Goal: Task Accomplishment & Management: Manage account settings

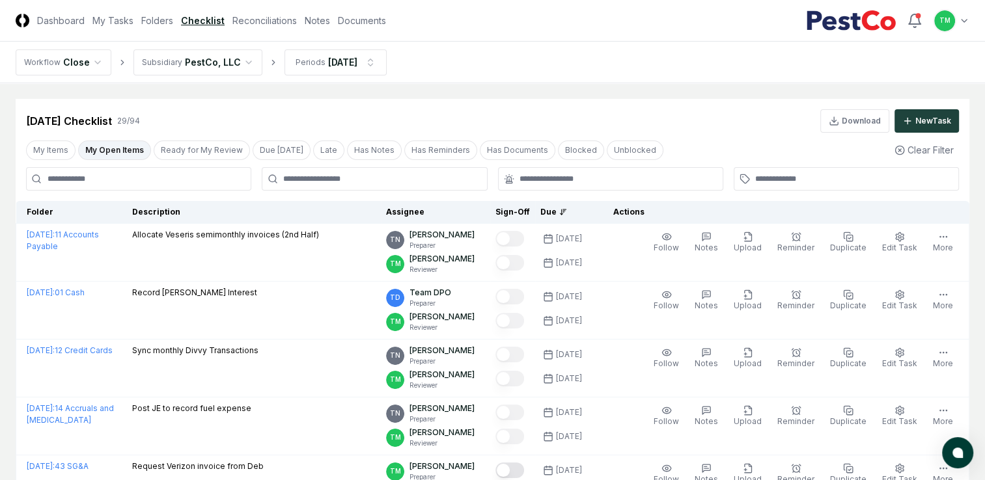
click at [258, 23] on link "Reconciliations" at bounding box center [264, 21] width 64 height 14
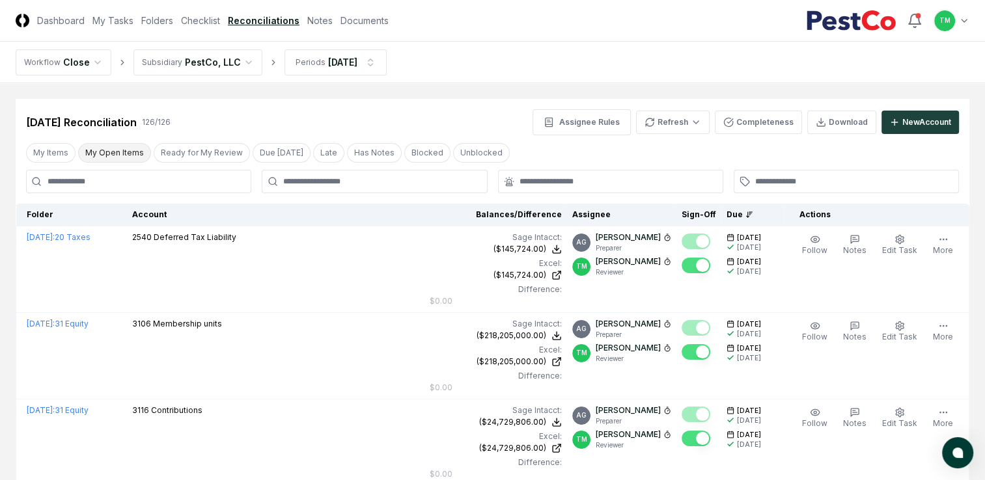
click at [125, 153] on button "My Open Items" at bounding box center [114, 153] width 73 height 20
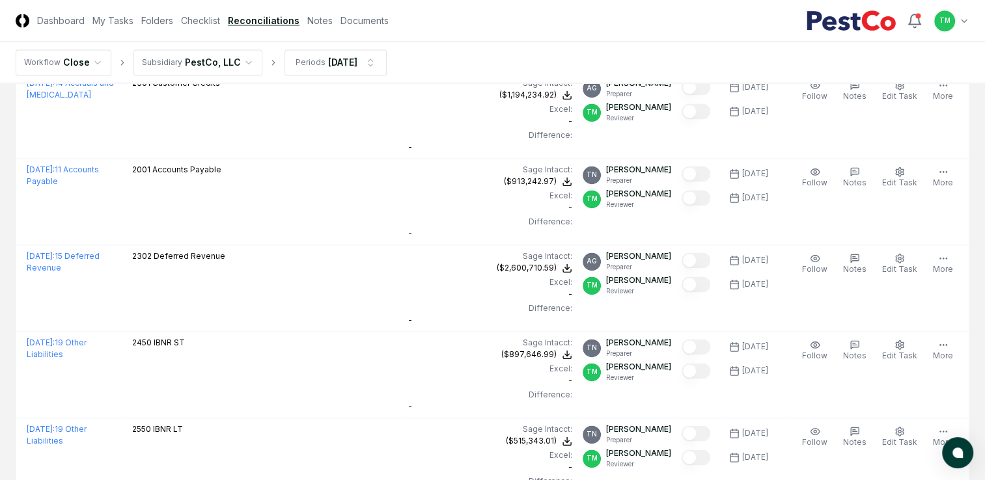
scroll to position [1747, 0]
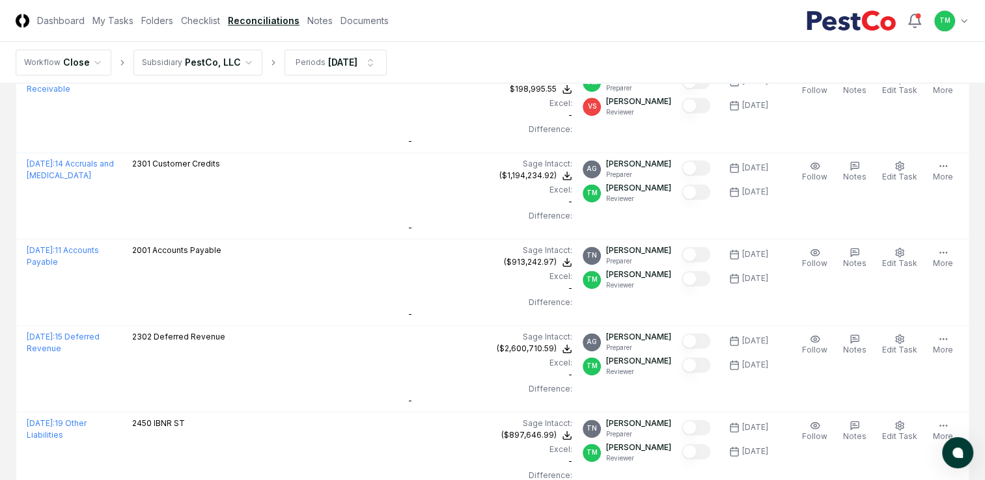
drag, startPoint x: 209, startPoint y: 24, endPoint x: 180, endPoint y: 56, distance: 42.9
click at [209, 24] on link "Checklist" at bounding box center [200, 21] width 39 height 14
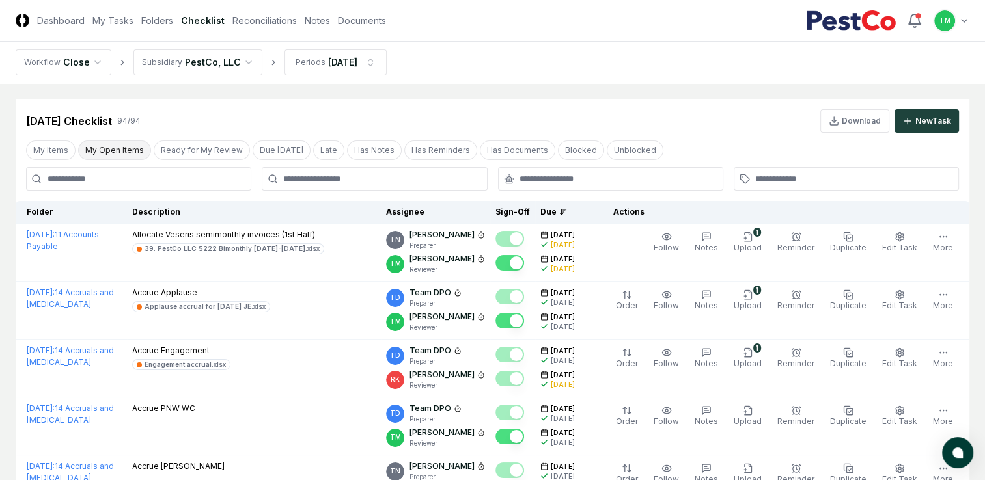
click at [110, 150] on button "My Open Items" at bounding box center [114, 151] width 73 height 20
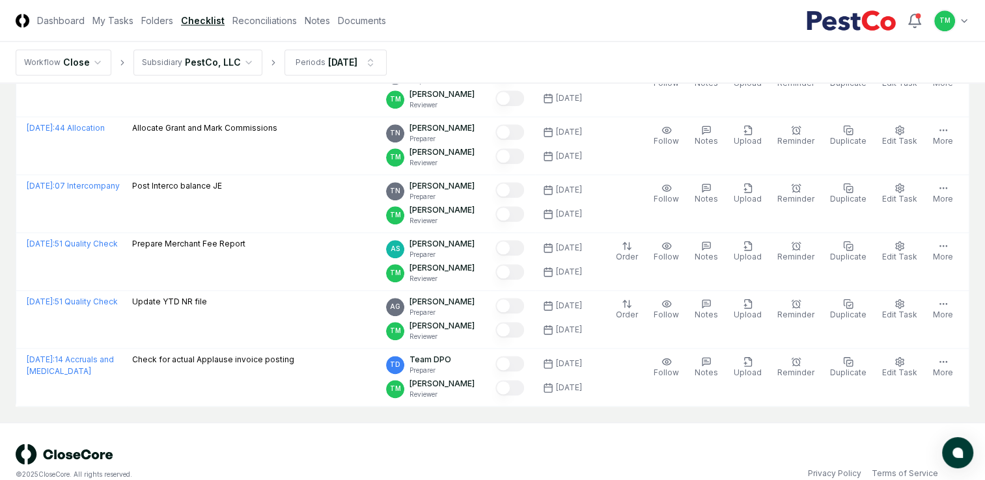
scroll to position [1513, 0]
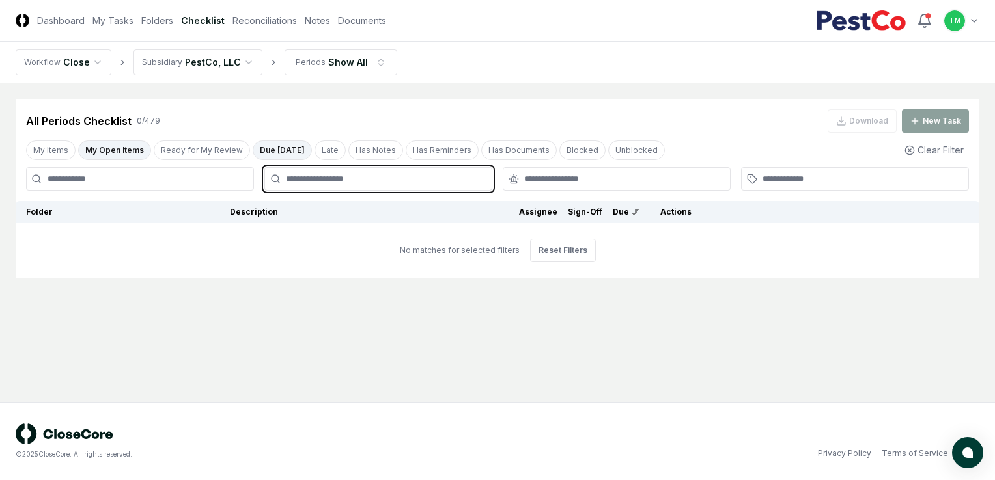
click at [406, 180] on input "text" at bounding box center [385, 179] width 198 height 12
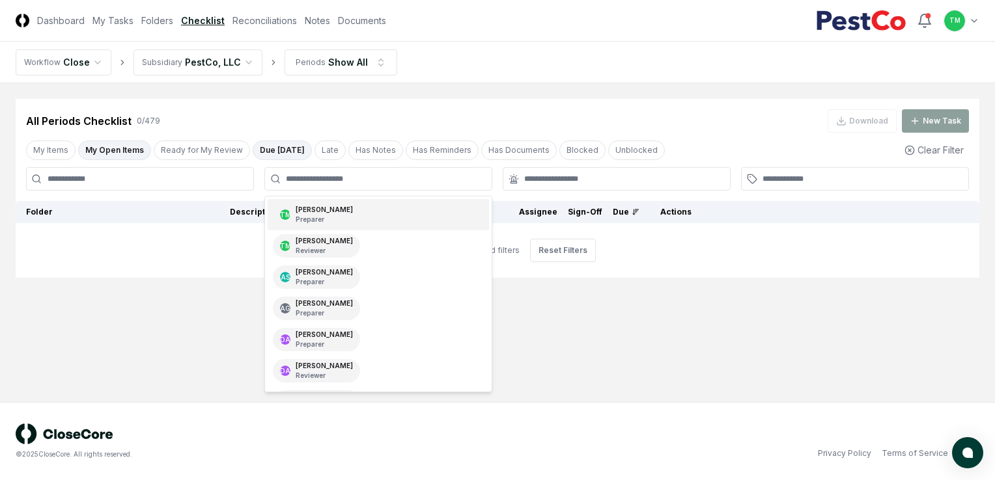
click at [263, 152] on button "Due [DATE]" at bounding box center [282, 151] width 59 height 20
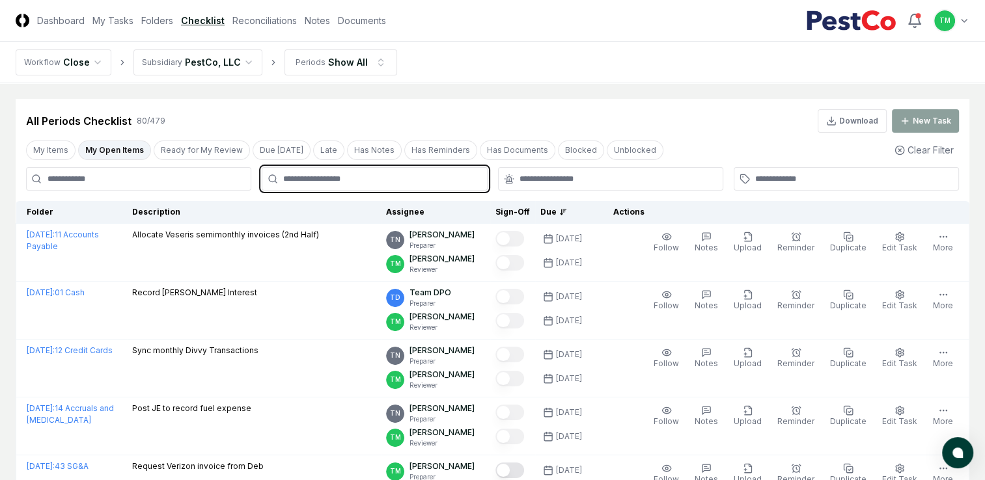
click at [328, 177] on input "text" at bounding box center [380, 179] width 195 height 12
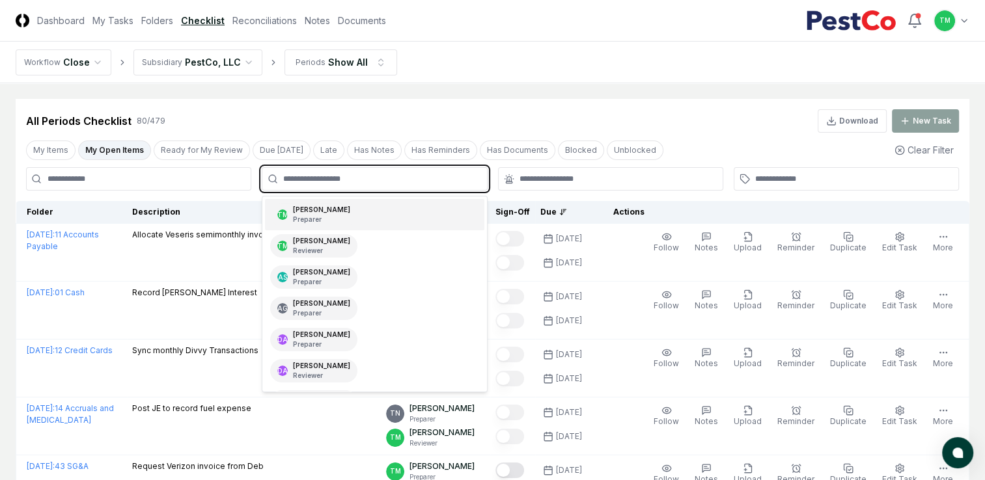
click at [311, 210] on div "Tatsiana Merriweather Preparer" at bounding box center [321, 215] width 57 height 20
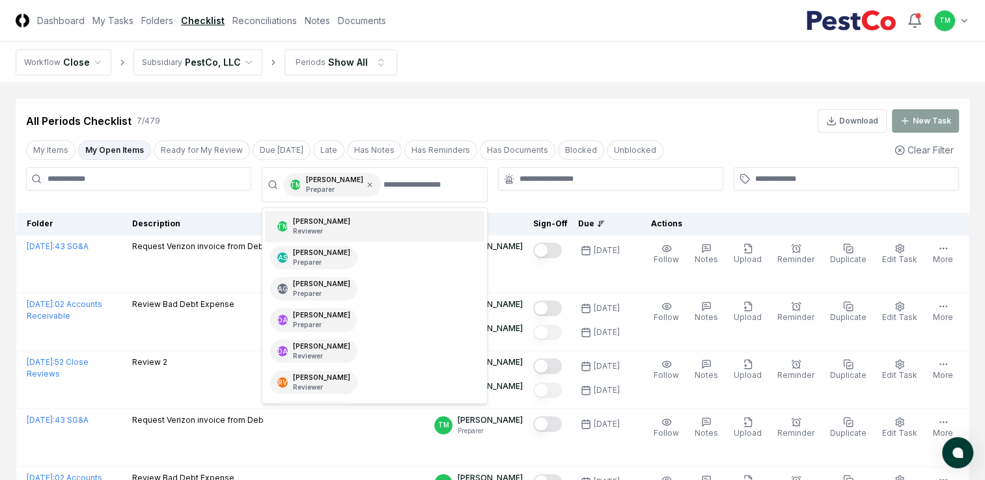
click at [0, 230] on html "CloseCore Dashboard My Tasks Folders Checklist Reconciliations Notes Documents …" at bounding box center [492, 367] width 985 height 735
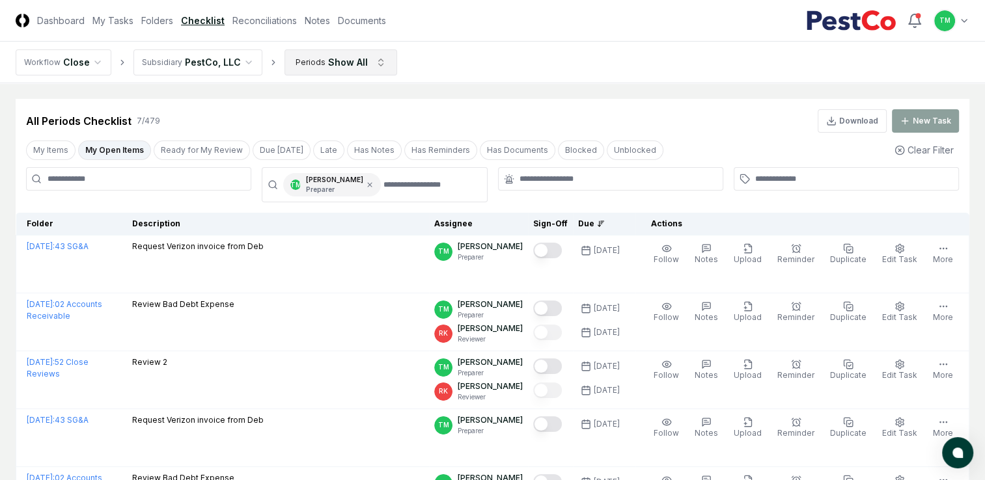
click at [369, 59] on html "CloseCore Dashboard My Tasks Folders Checklist Reconciliations Notes Documents …" at bounding box center [492, 367] width 985 height 735
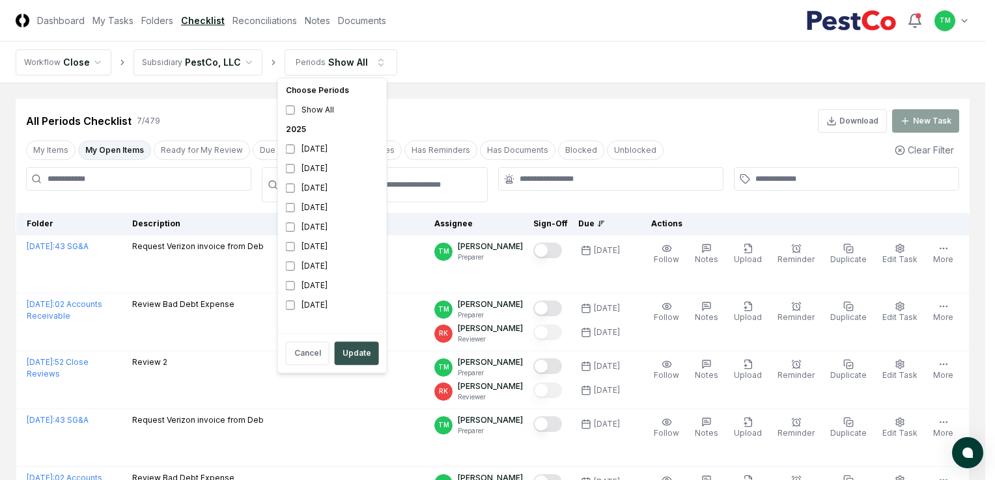
click at [346, 351] on button "Update" at bounding box center [357, 353] width 44 height 23
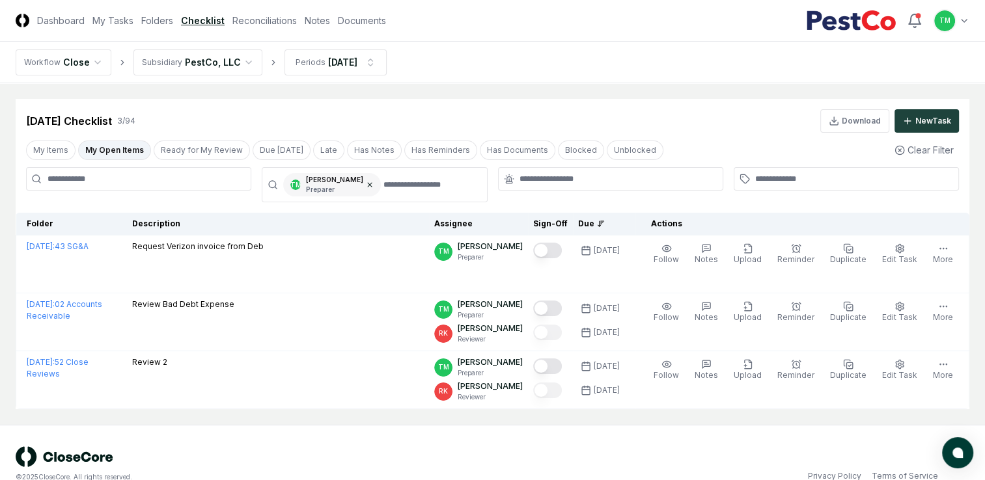
click at [374, 184] on icon at bounding box center [370, 185] width 8 height 8
